Goal: Task Accomplishment & Management: Use online tool/utility

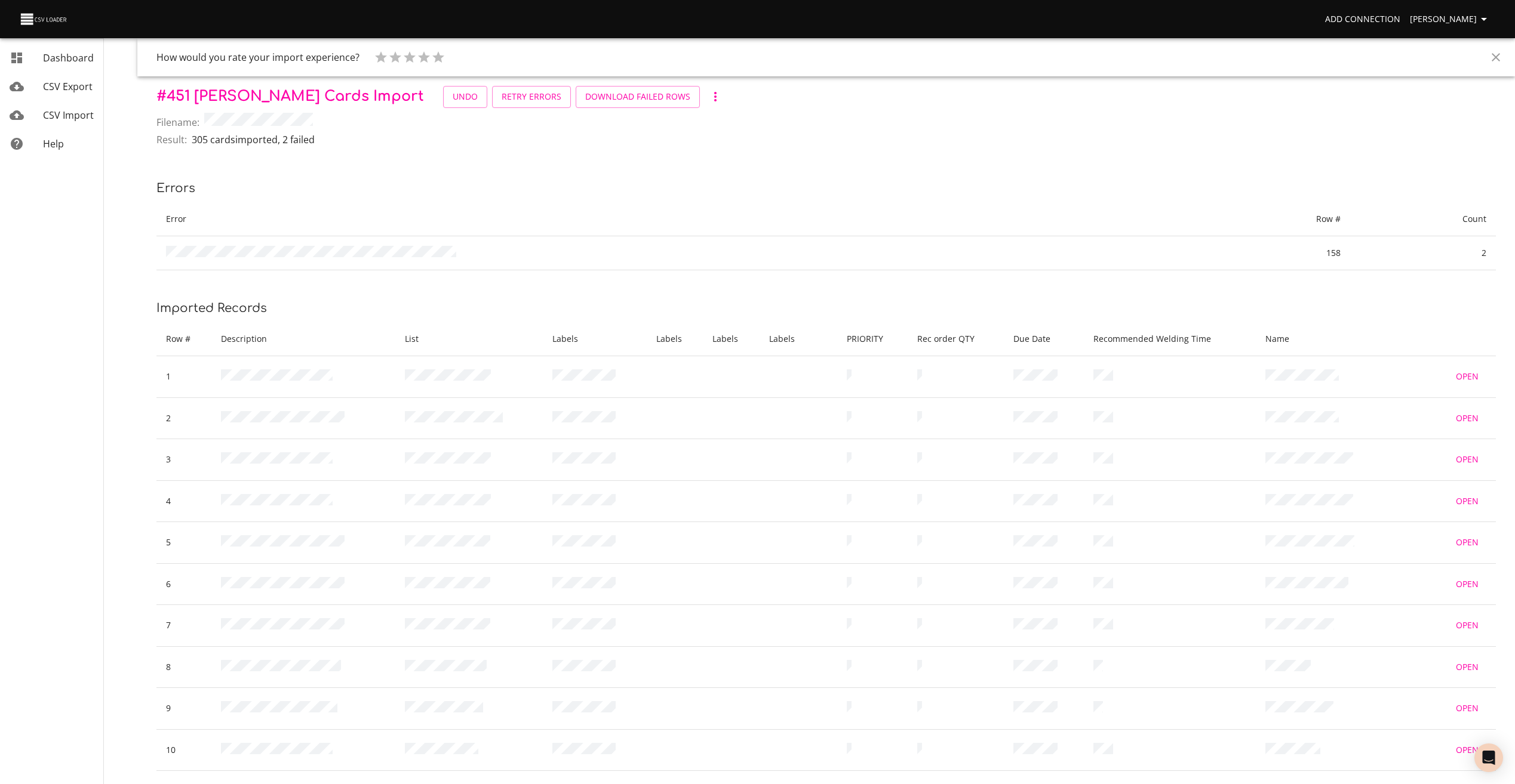
click at [78, 58] on span "Dashboard" at bounding box center [68, 57] width 50 height 13
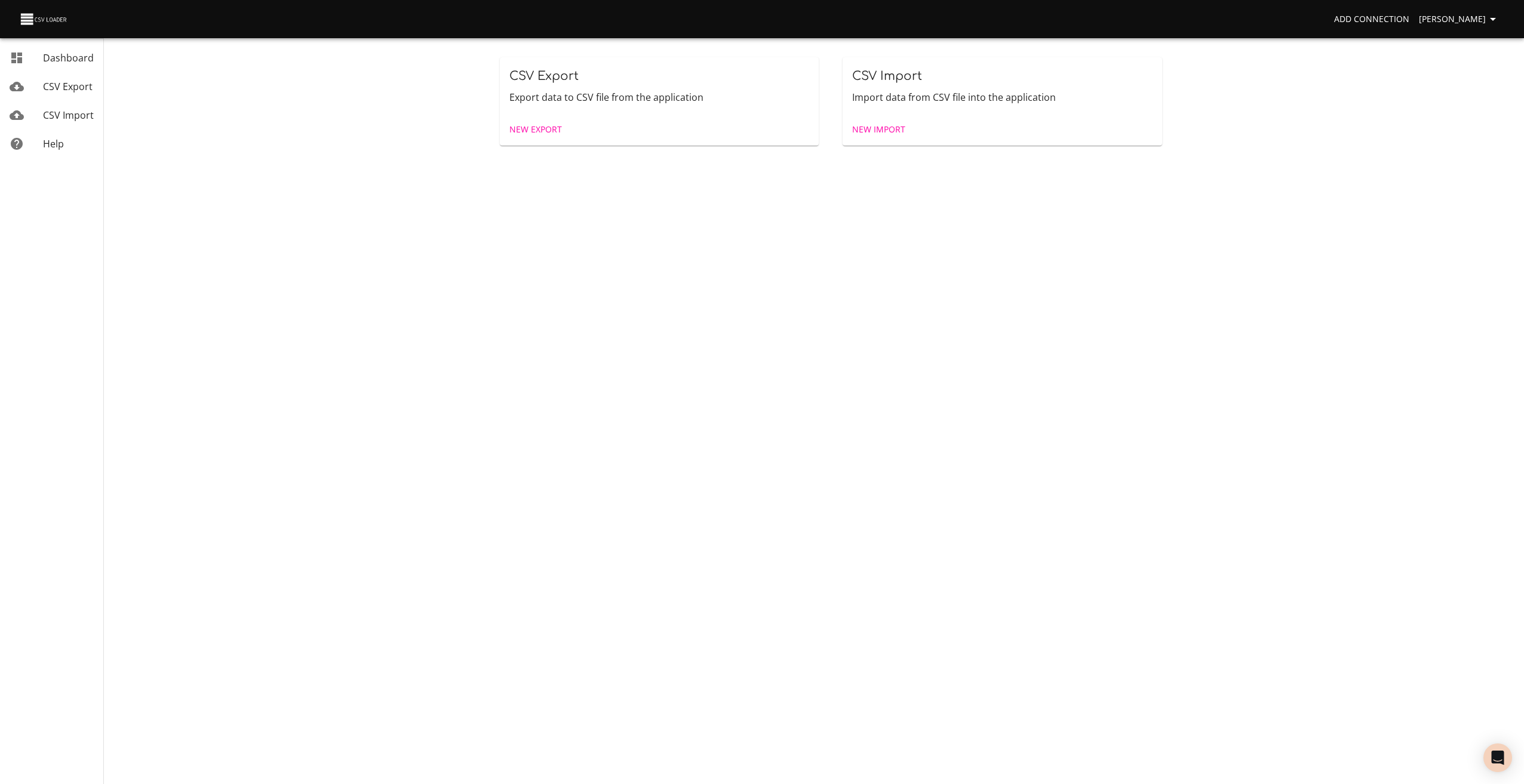
click at [860, 132] on span "New Import" at bounding box center [879, 129] width 53 height 15
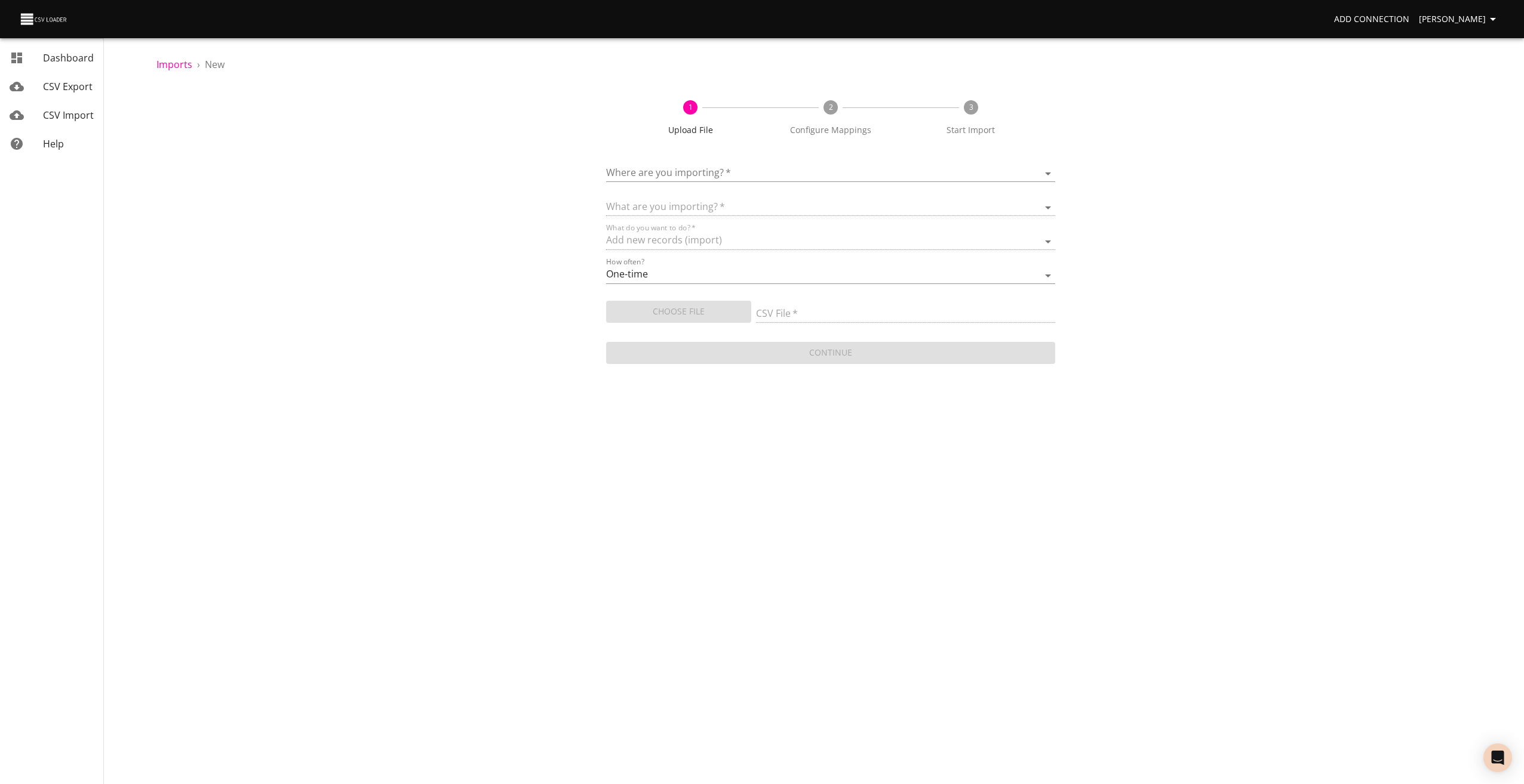
click at [756, 164] on div "Where are you importing?   * ​" at bounding box center [831, 169] width 450 height 27
click at [732, 169] on body "Add Connection [PERSON_NAME] Dashboard CSV Export CSV Import Help Imports › New…" at bounding box center [762, 392] width 1524 height 784
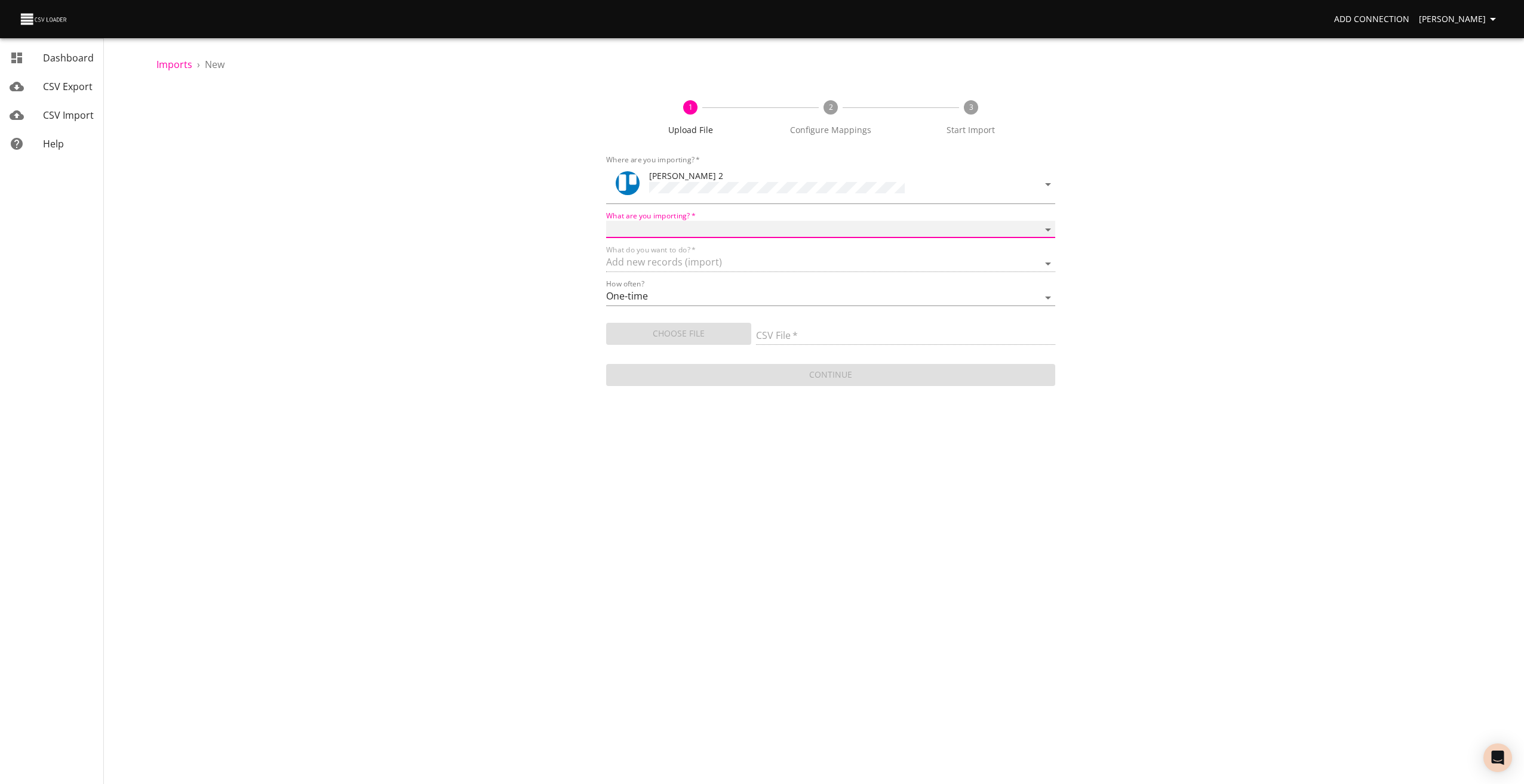
click at [648, 223] on select "Boards Cards Checkitems Checklists" at bounding box center [831, 230] width 450 height 18
select select "cards"
click at [606, 221] on select "Boards Cards Checkitems Checklists" at bounding box center [831, 230] width 450 height 18
click at [658, 336] on span "Choose File" at bounding box center [678, 333] width 126 height 15
type input "[PERSON_NAME] UPLOAD 080925.csv"
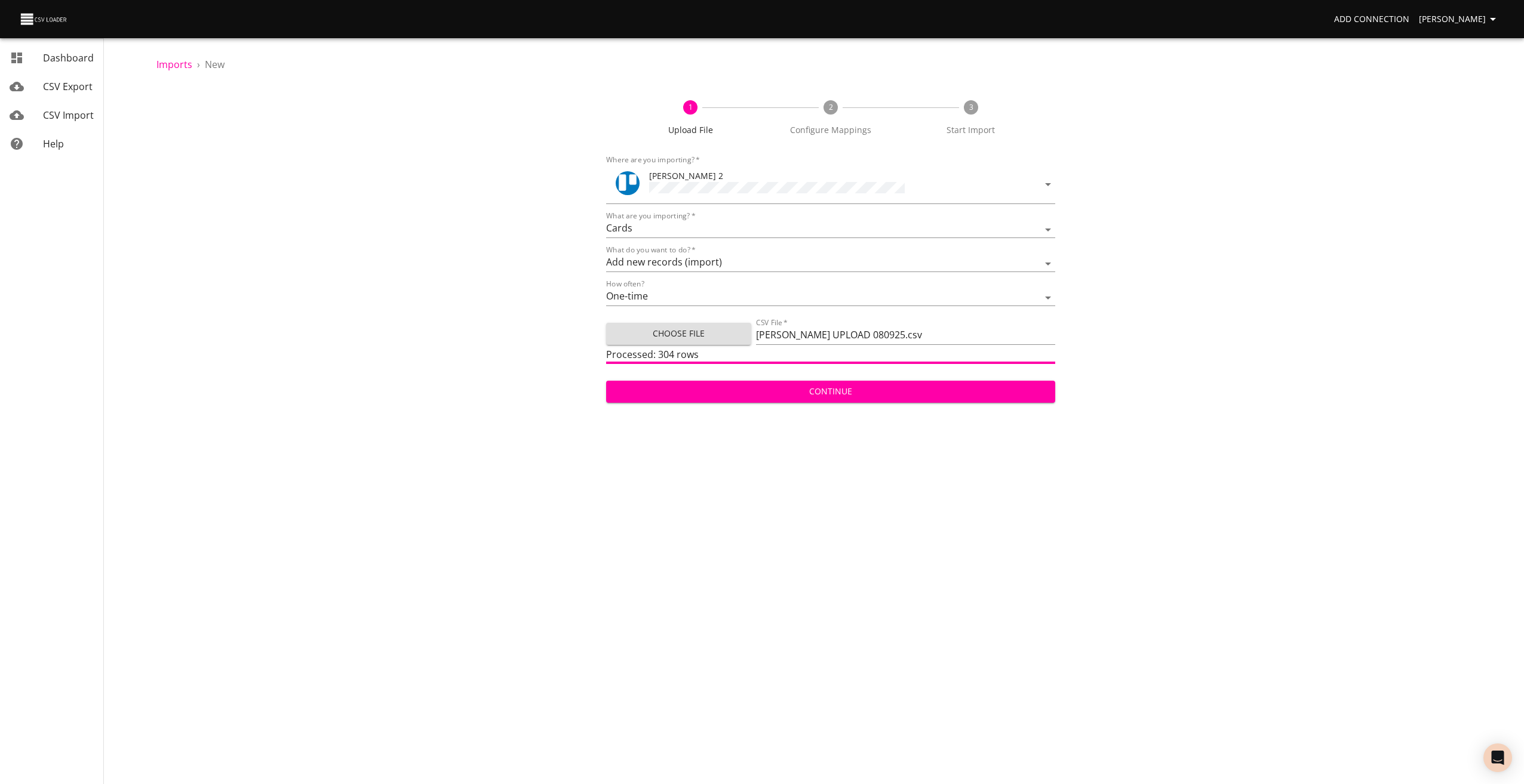
click at [845, 384] on span "Continue" at bounding box center [830, 392] width 431 height 15
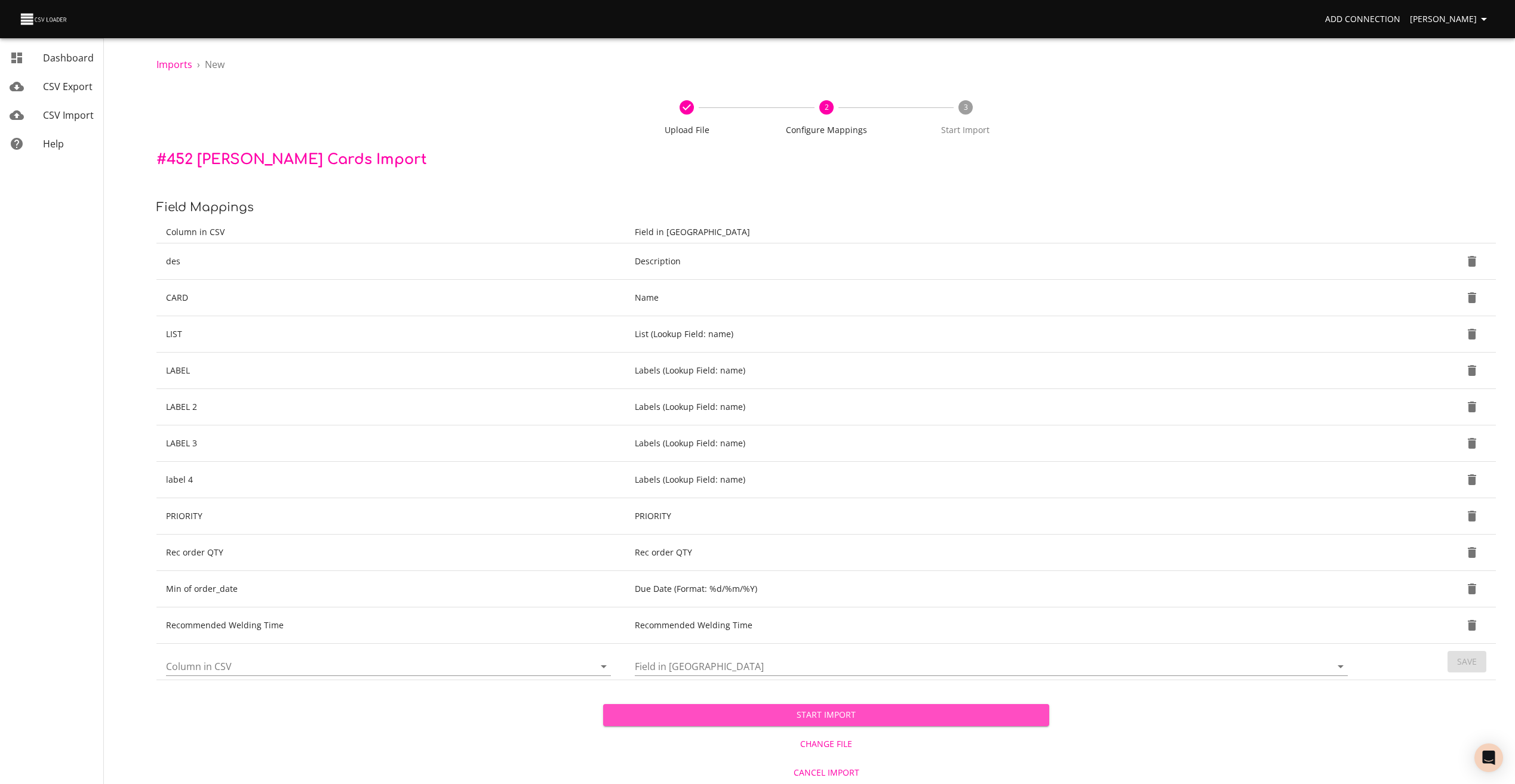
click at [816, 714] on span "Start Import" at bounding box center [827, 715] width 428 height 15
